Goal: Task Accomplishment & Management: Use online tool/utility

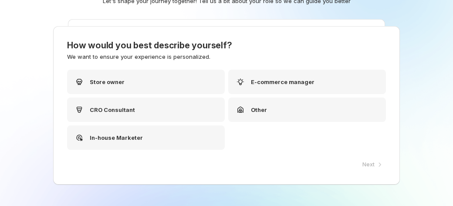
scroll to position [35, 0]
click at [167, 132] on div "In-house Marketer" at bounding box center [146, 138] width 158 height 24
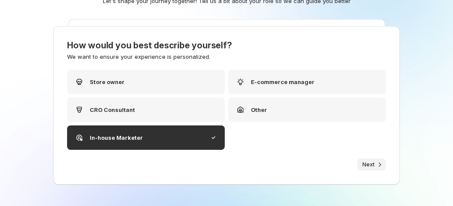
click at [376, 167] on icon "button" at bounding box center [380, 164] width 9 height 9
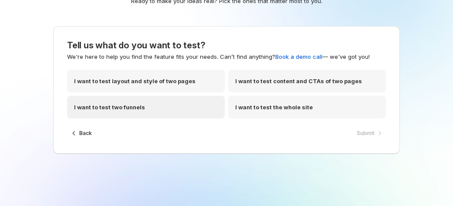
click at [166, 113] on div "I want to test two funnels" at bounding box center [146, 107] width 158 height 23
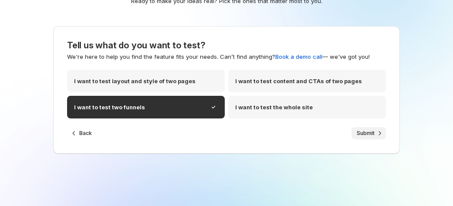
click at [360, 139] on button "Submit" at bounding box center [369, 133] width 34 height 12
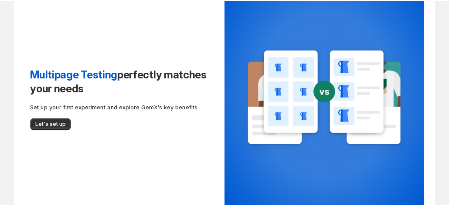
scroll to position [87, 0]
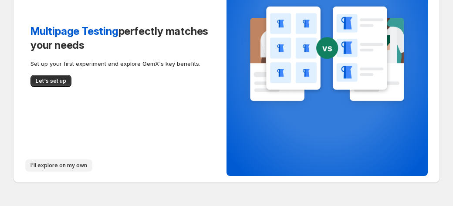
click at [36, 165] on span "I'll explore on my own" at bounding box center [59, 165] width 57 height 7
